Goal: Obtain resource: Download file/media

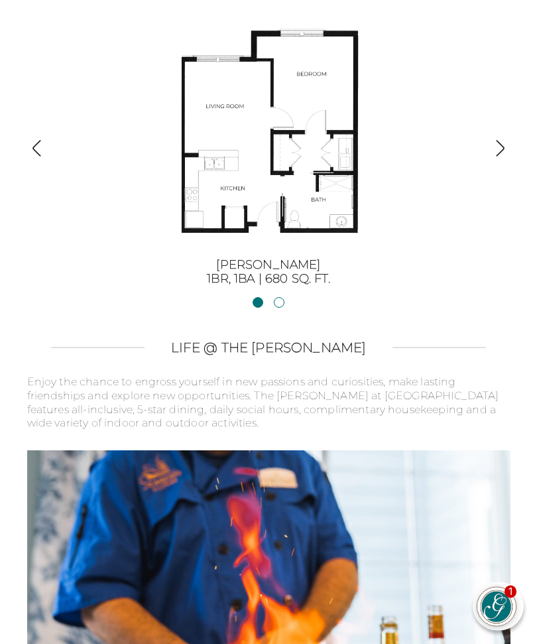
scroll to position [2688, 0]
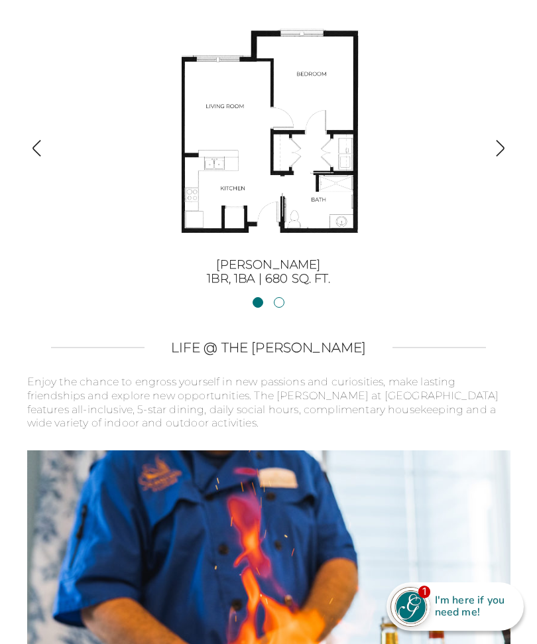
click at [482, 122] on div "Sinclair 1BR, 1BA | 680 sq. ft." at bounding box center [268, 150] width 435 height 271
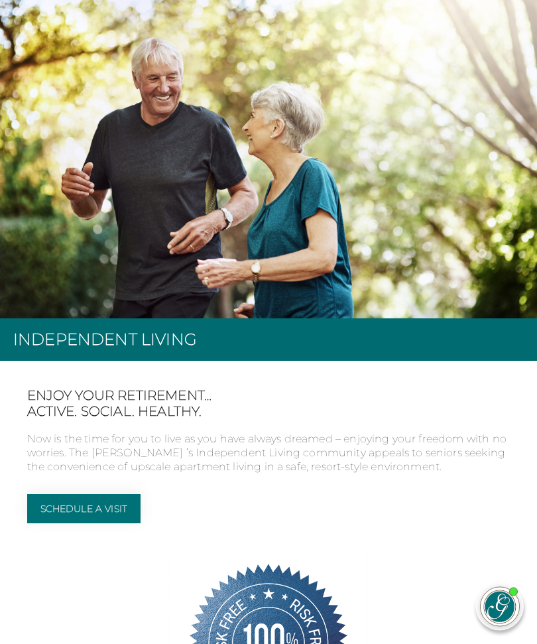
scroll to position [0, 0]
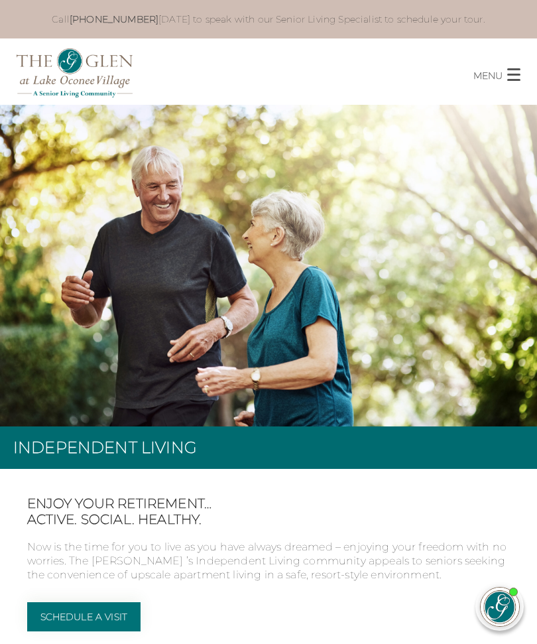
click at [495, 66] on button "MENU CLOSE" at bounding box center [505, 70] width 64 height 25
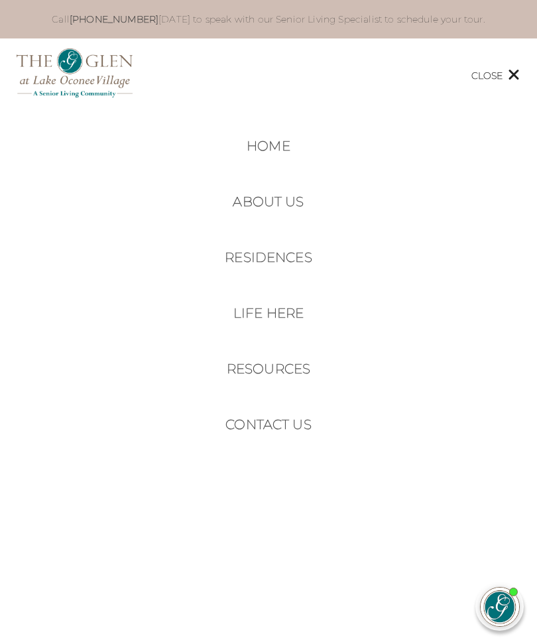
click at [287, 305] on link "Life Here" at bounding box center [268, 313] width 70 height 16
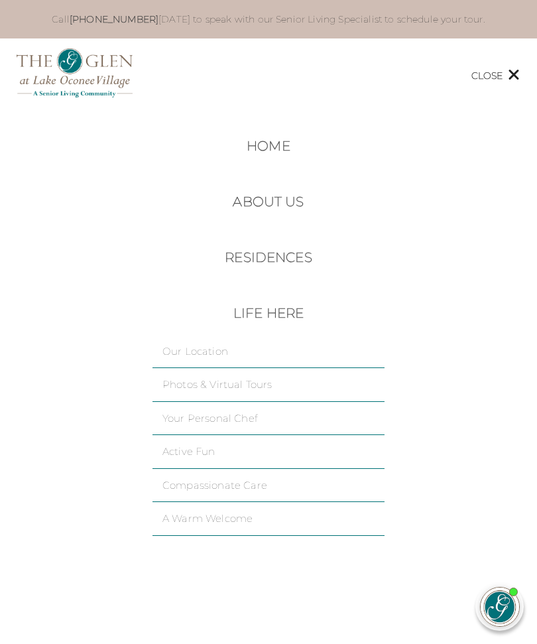
click at [252, 385] on link "Photos & Virtual Tours" at bounding box center [268, 384] width 212 height 13
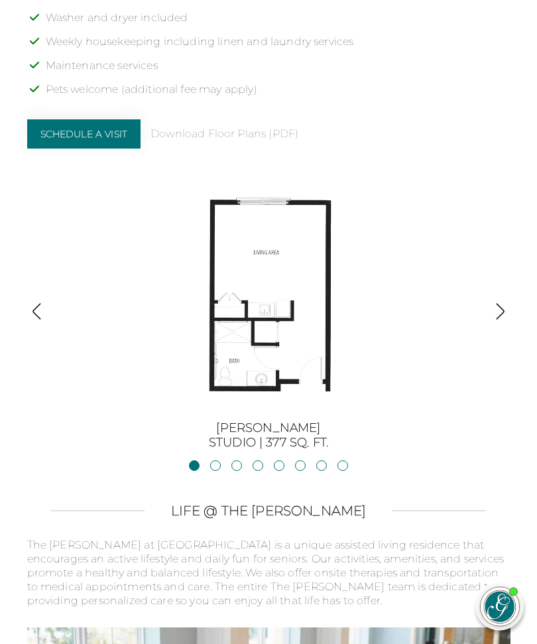
scroll to position [1743, 0]
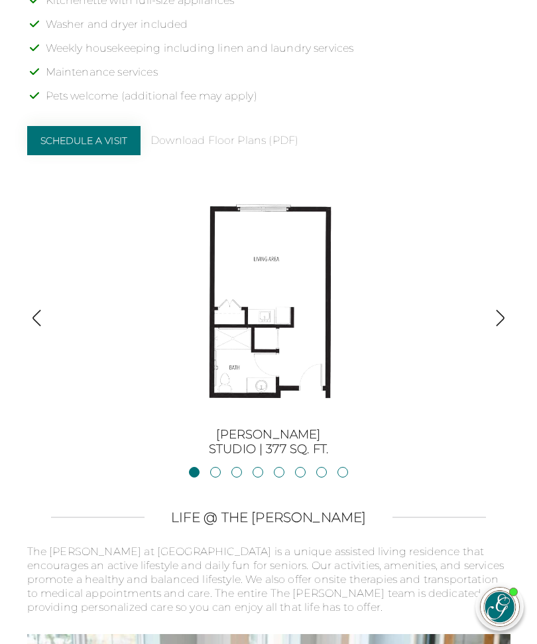
click at [497, 309] on img "button" at bounding box center [500, 318] width 18 height 18
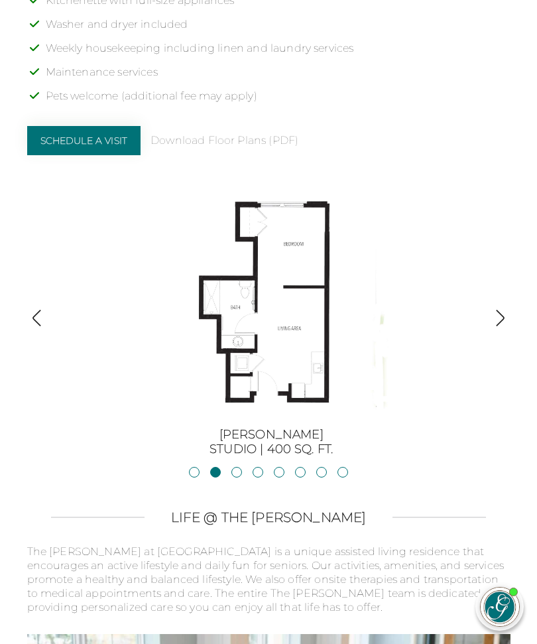
click at [488, 305] on div "BurtonStudio | 377 sq. ft. JacksonStudio | 400 sq. ft. Blue RidgeStudio | 400 s…" at bounding box center [268, 320] width 483 height 271
click at [483, 291] on div "Jackson Studio | 400 sq. ft." at bounding box center [271, 320] width 435 height 271
click at [288, 134] on link "Download Floor Plans (PDF)" at bounding box center [225, 141] width 148 height 14
